Goal: Information Seeking & Learning: Check status

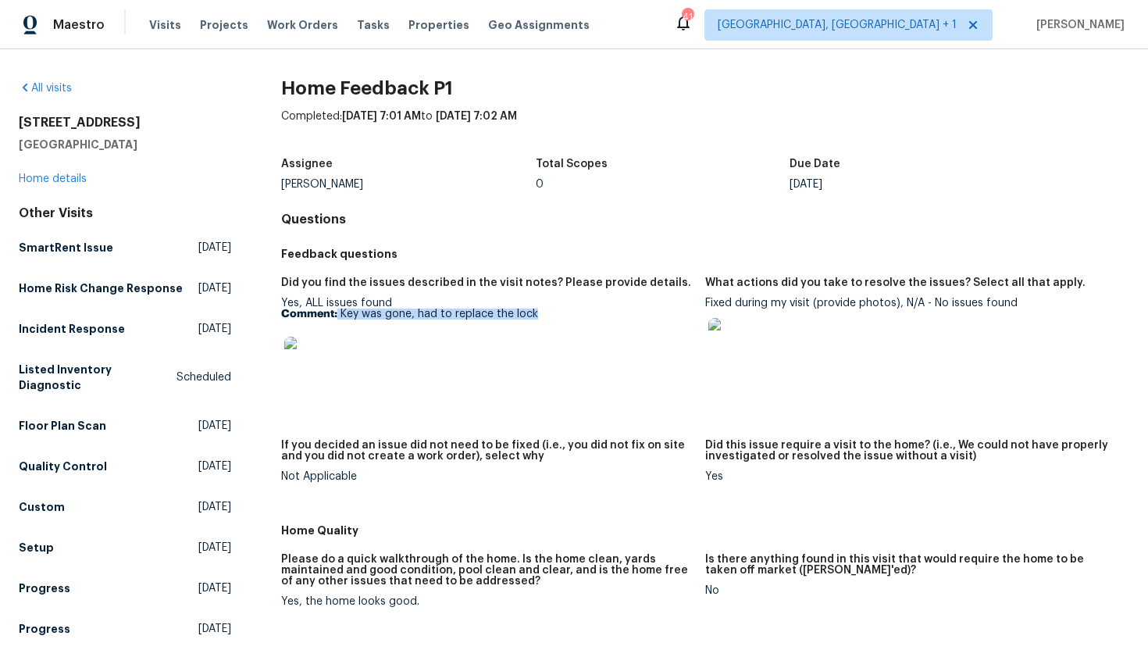
drag, startPoint x: 543, startPoint y: 315, endPoint x: 336, endPoint y: 315, distance: 207.7
click at [336, 315] on p "Comment: Key was gone, had to replace the lock" at bounding box center [486, 313] width 411 height 11
copy p "Key was gone, had to replace the lock"
click at [835, 325] on div at bounding box center [910, 342] width 411 height 69
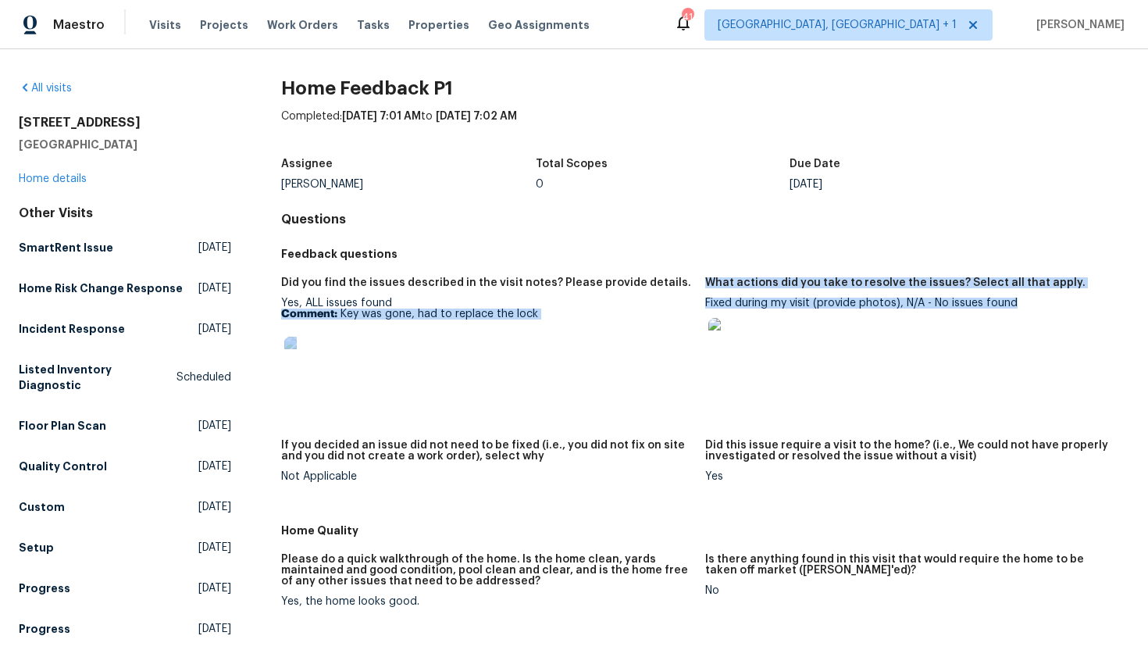
drag, startPoint x: 1031, startPoint y: 308, endPoint x: 704, endPoint y: 301, distance: 327.2
click at [704, 301] on div "Did you find the issues described in the visit notes? Please provide details. Y…" at bounding box center [705, 392] width 848 height 248
copy div "Comment: Key was gone, had to replace the lock What actions did you take to res…"
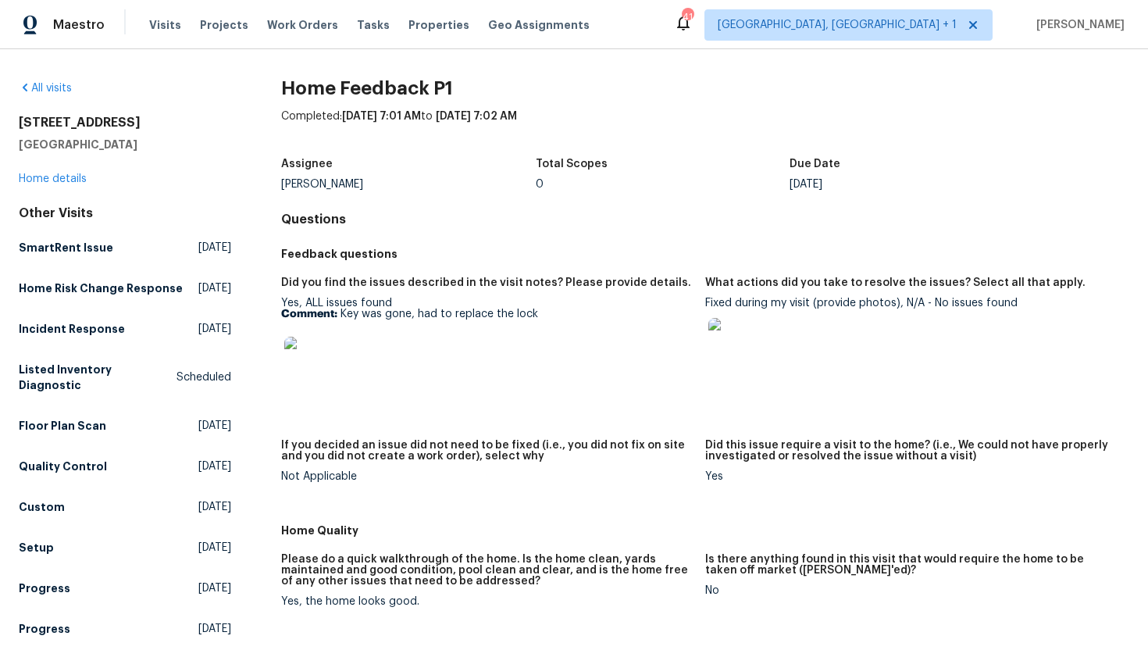
click at [924, 344] on div at bounding box center [910, 342] width 411 height 69
drag, startPoint x: 1017, startPoint y: 304, endPoint x: 707, endPoint y: 303, distance: 310.0
click at [707, 303] on div "Fixed during my visit (provide photos), N/A - No issues found" at bounding box center [910, 337] width 411 height 80
copy div "Fixed during my visit (provide photos), N/A - No issues found"
click at [69, 177] on link "Home details" at bounding box center [53, 178] width 68 height 11
